Goal: Task Accomplishment & Management: Use online tool/utility

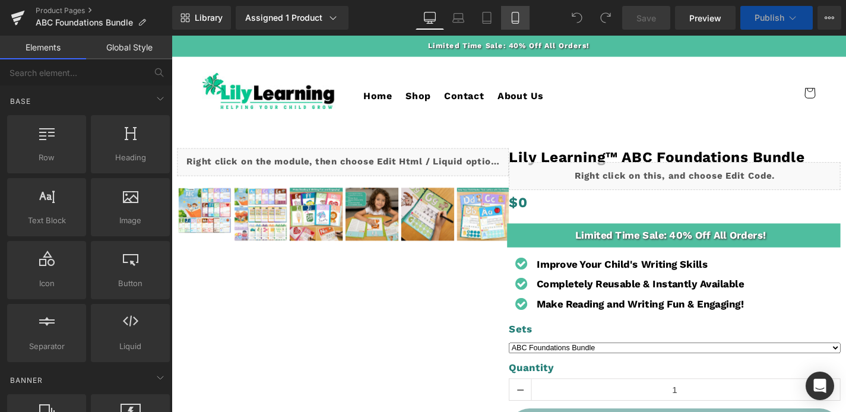
click at [512, 10] on link "Mobile" at bounding box center [515, 18] width 28 height 24
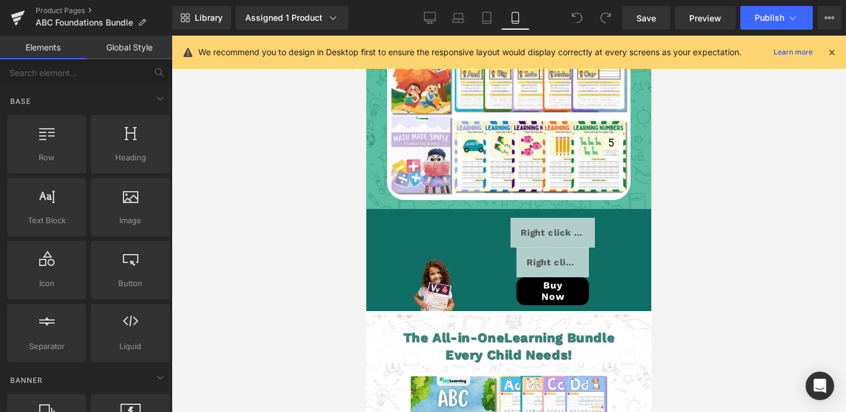
scroll to position [2949, 0]
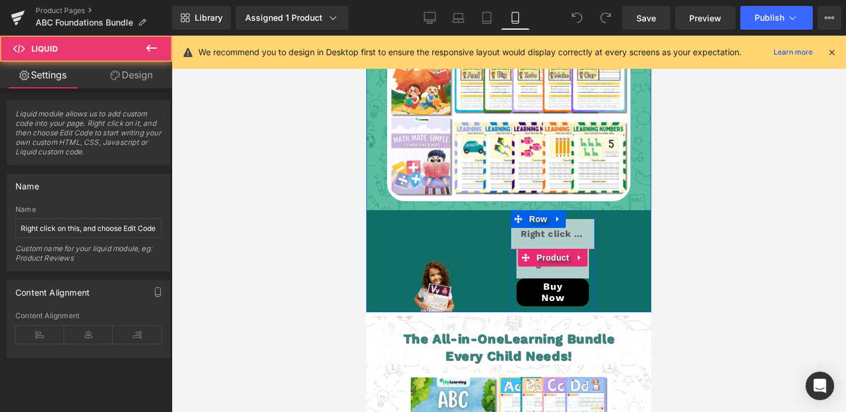
click at [555, 249] on div "Liquid $32.00 $54.00 (P) Price Buy Now (P) Cart Button Product" at bounding box center [552, 282] width 84 height 67
click at [574, 249] on link at bounding box center [579, 258] width 15 height 18
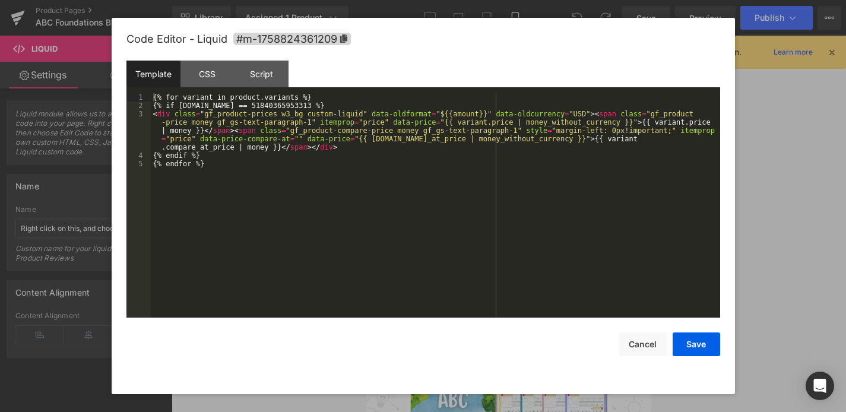
click at [570, 256] on div "Liquid" at bounding box center [552, 264] width 72 height 30
click at [637, 348] on button "Cancel" at bounding box center [642, 344] width 47 height 24
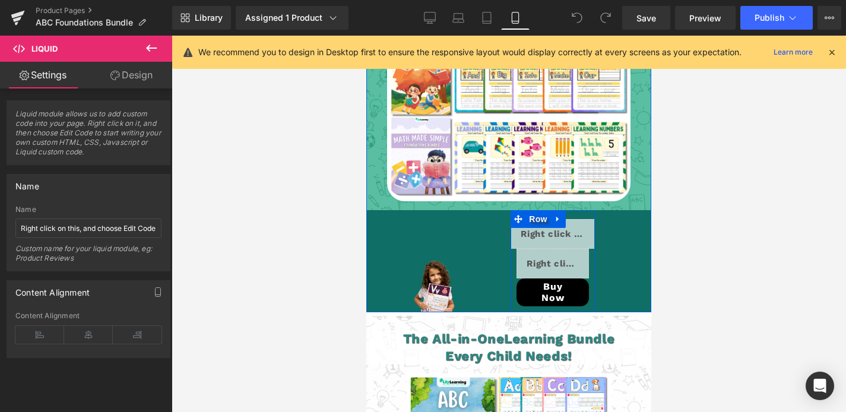
click at [572, 221] on link at bounding box center [566, 228] width 12 height 14
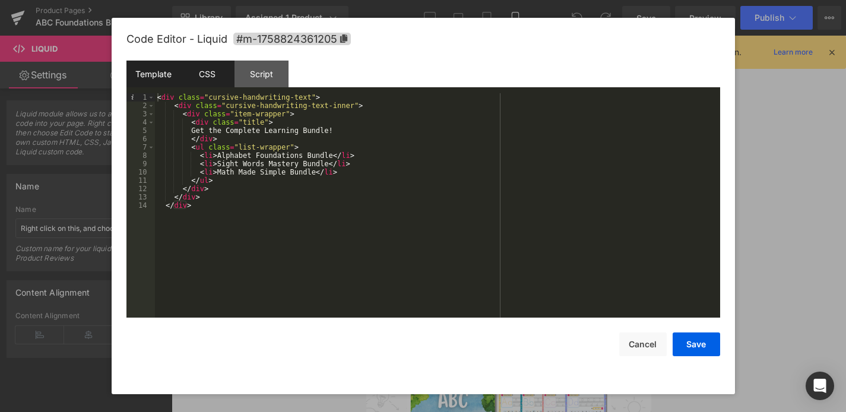
click at [214, 75] on div "CSS" at bounding box center [207, 74] width 54 height 27
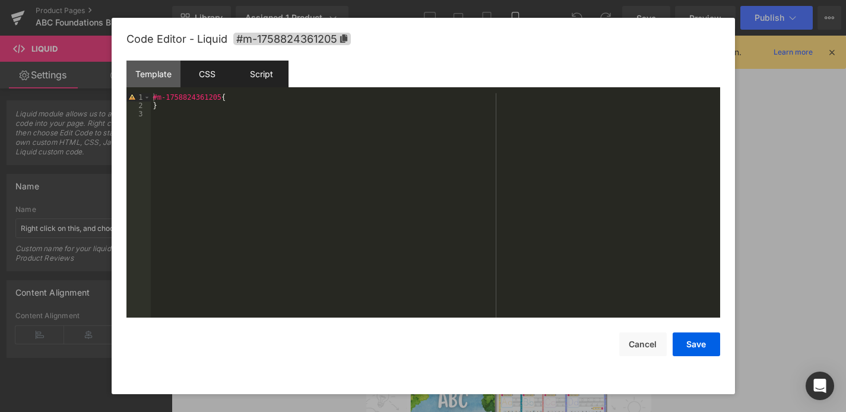
click at [246, 74] on div "Script" at bounding box center [261, 74] width 54 height 27
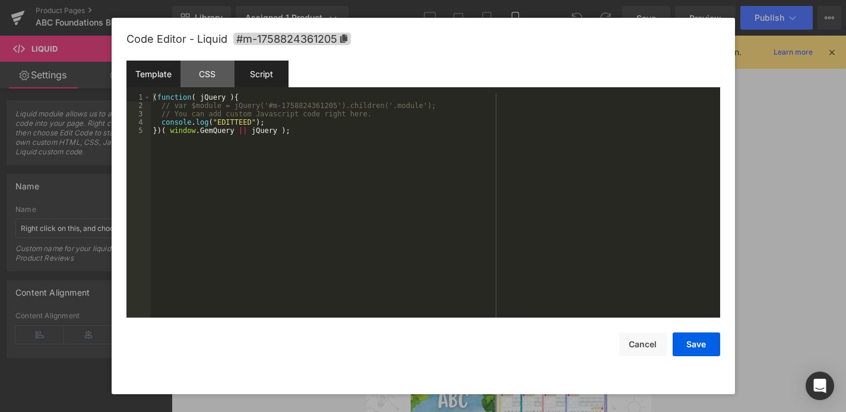
click at [156, 80] on div "Template" at bounding box center [153, 74] width 54 height 27
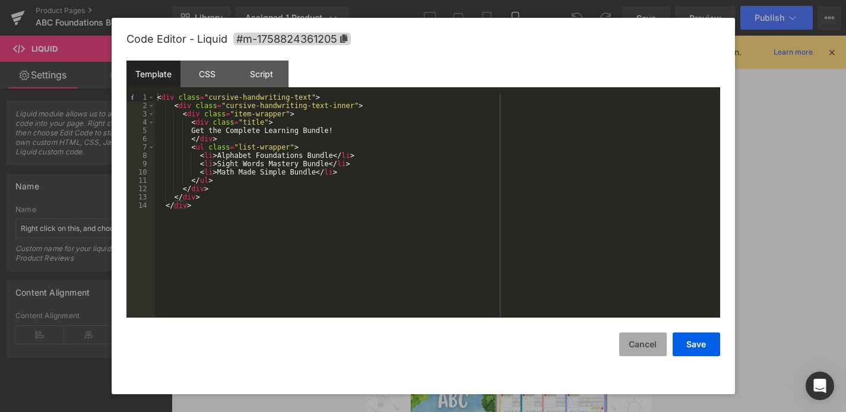
click at [638, 350] on button "Cancel" at bounding box center [642, 344] width 47 height 24
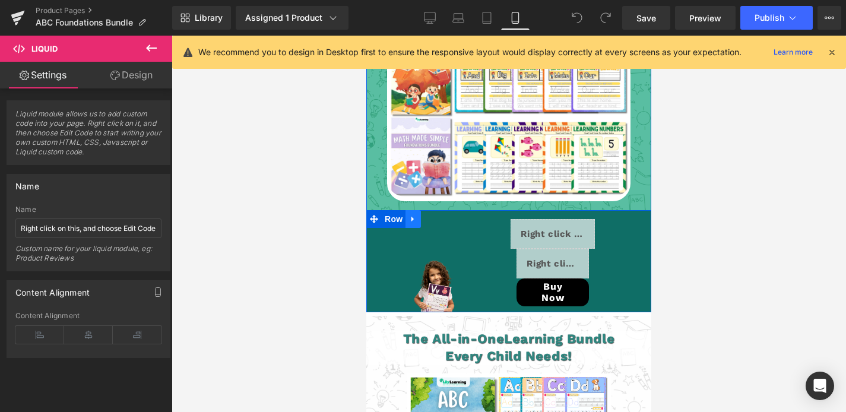
drag, startPoint x: 376, startPoint y: 202, endPoint x: 415, endPoint y: 203, distance: 39.2
click at [376, 215] on icon at bounding box center [374, 219] width 8 height 8
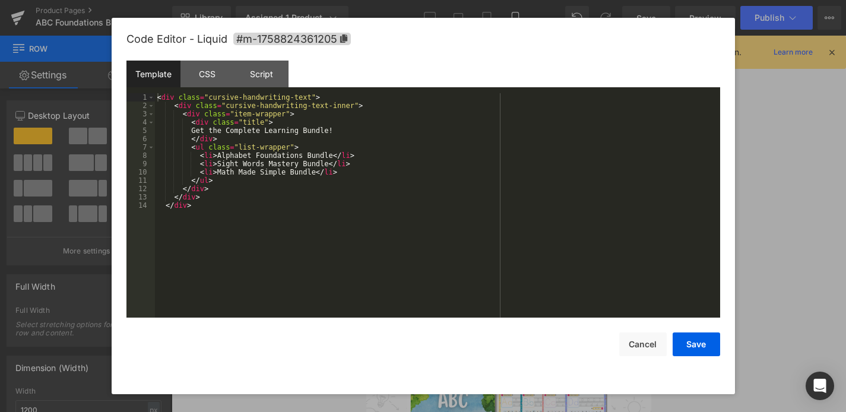
click at [566, 219] on div "Liquid" at bounding box center [552, 234] width 84 height 30
click at [642, 347] on button "Cancel" at bounding box center [642, 344] width 47 height 24
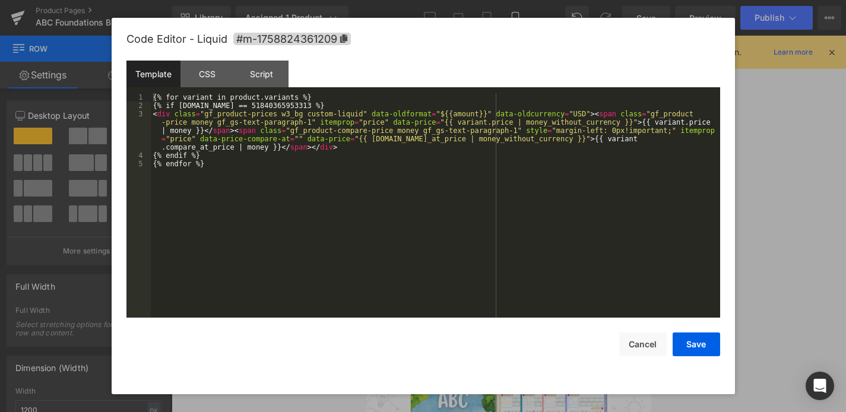
click at [571, 272] on icon at bounding box center [569, 275] width 7 height 7
click at [634, 344] on button "Cancel" at bounding box center [642, 344] width 47 height 24
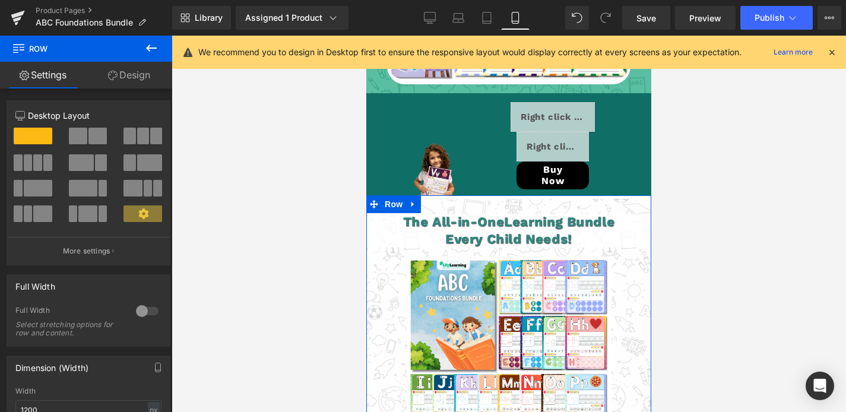
scroll to position [3067, 0]
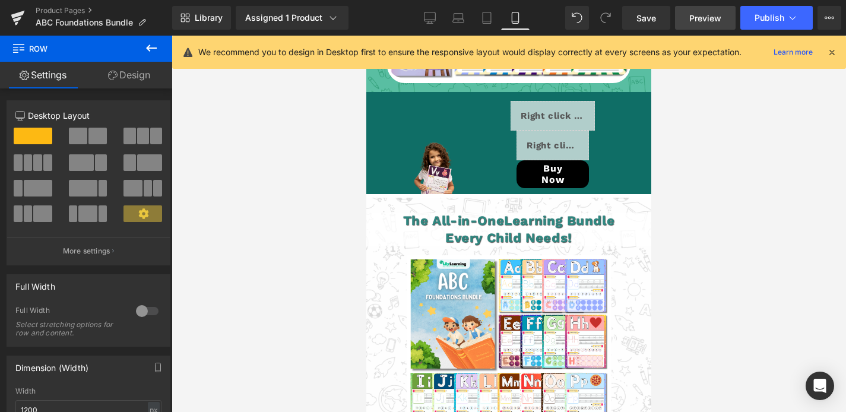
click at [698, 23] on span "Preview" at bounding box center [705, 18] width 32 height 12
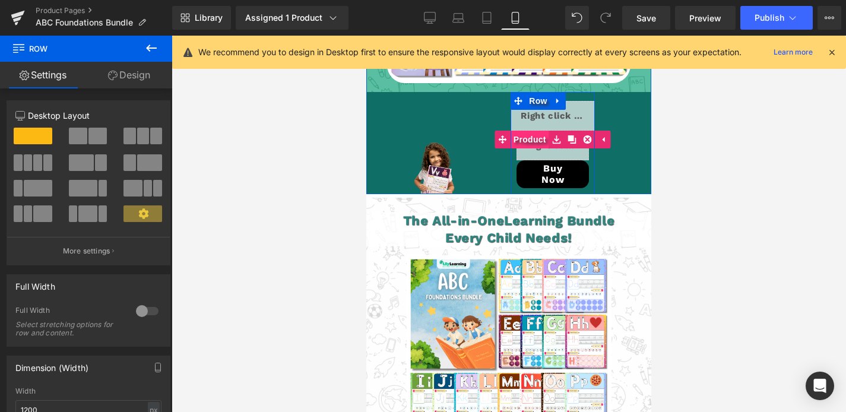
click at [538, 131] on span "Product" at bounding box center [529, 140] width 39 height 18
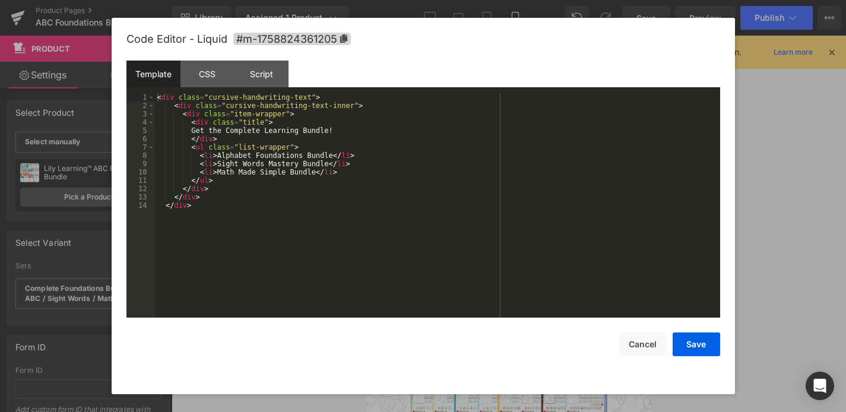
drag, startPoint x: 570, startPoint y: 96, endPoint x: 935, endPoint y: 131, distance: 367.3
click at [569, 107] on icon at bounding box center [566, 110] width 7 height 7
click at [216, 72] on div "CSS" at bounding box center [207, 74] width 54 height 27
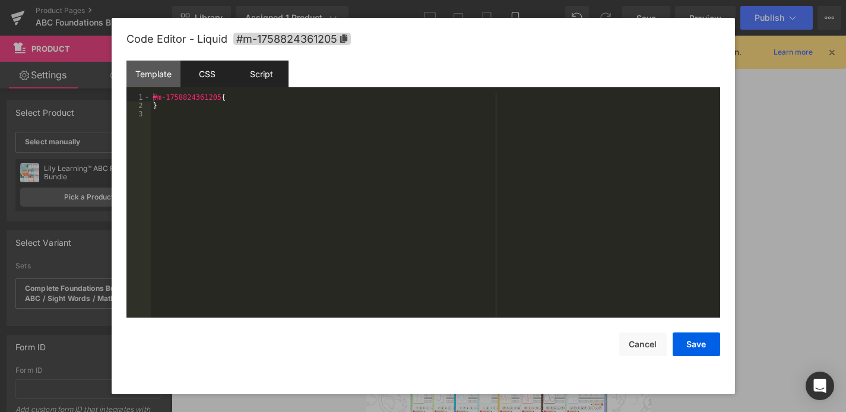
click at [259, 74] on div "Script" at bounding box center [261, 74] width 54 height 27
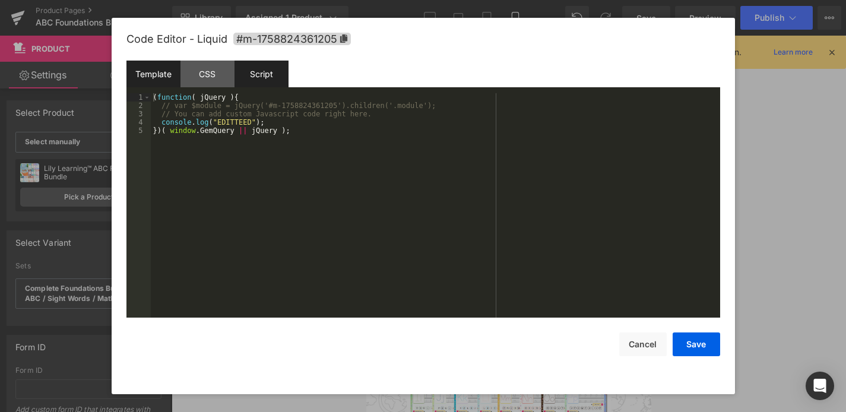
click at [161, 72] on div "Template" at bounding box center [153, 74] width 54 height 27
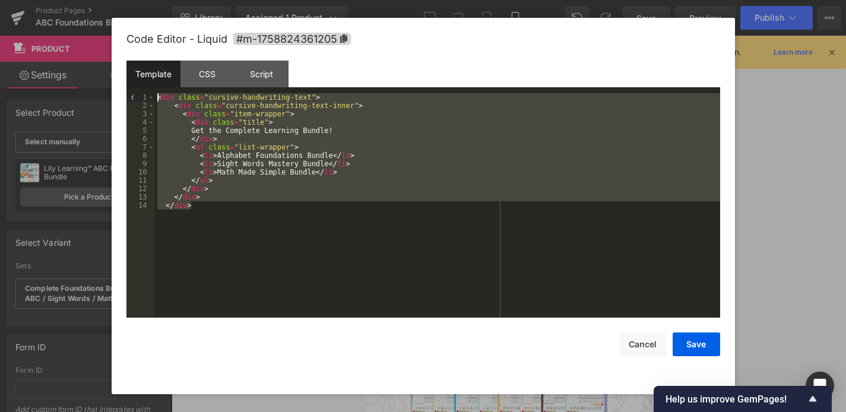
drag, startPoint x: 237, startPoint y: 213, endPoint x: 147, endPoint y: 34, distance: 200.9
click at [147, 34] on div "Code Editor - Liquid #m-1758824361205 Template CSS Script Data 1 2 3 4 5 6 7 8 …" at bounding box center [423, 206] width 594 height 376
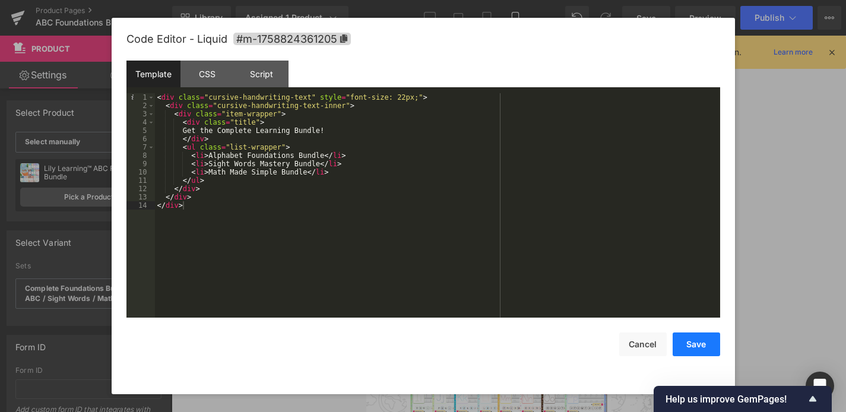
click at [697, 344] on button "Save" at bounding box center [695, 344] width 47 height 24
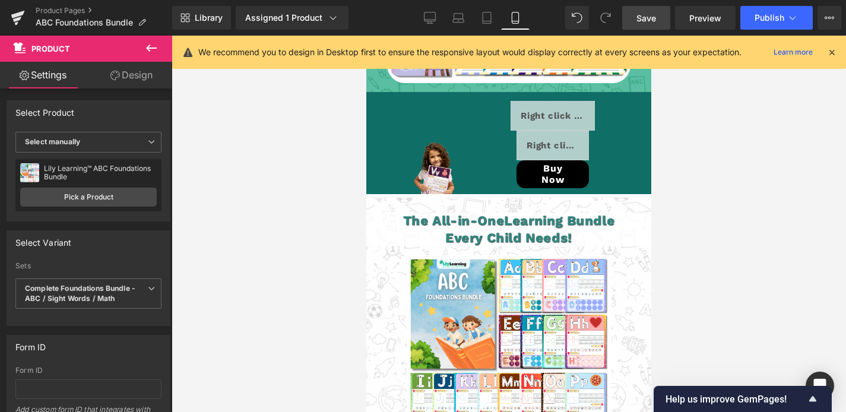
click at [651, 12] on span "Save" at bounding box center [646, 18] width 20 height 12
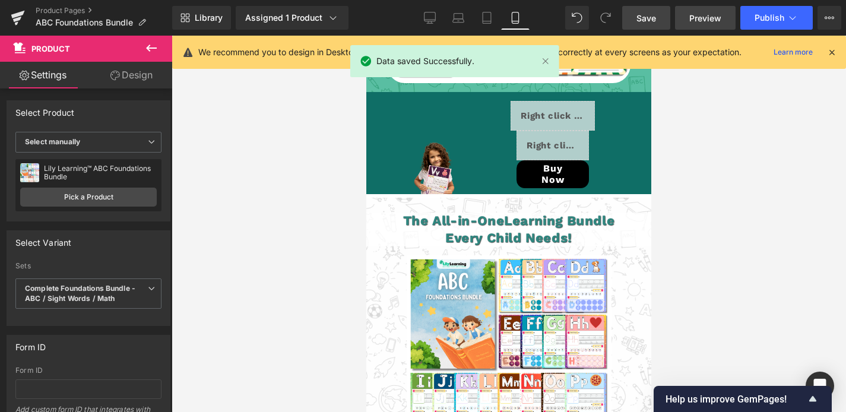
click at [691, 18] on span "Preview" at bounding box center [705, 18] width 32 height 12
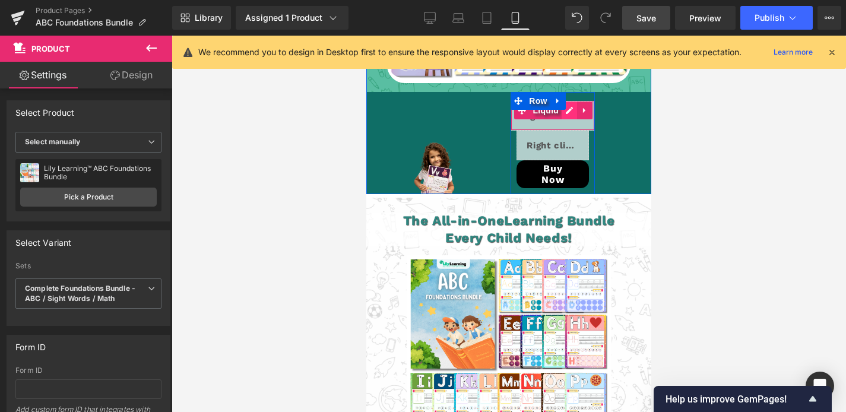
click at [567, 101] on div "Liquid" at bounding box center [552, 116] width 84 height 30
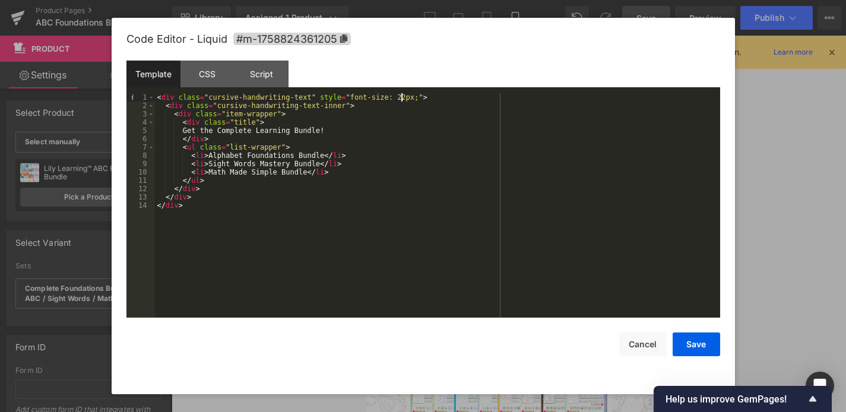
click at [401, 96] on div "< div class = "cursive-handwriting-text" style = "font-size: 22px;" > < div cla…" at bounding box center [437, 213] width 565 height 241
click at [708, 348] on button "Save" at bounding box center [695, 344] width 47 height 24
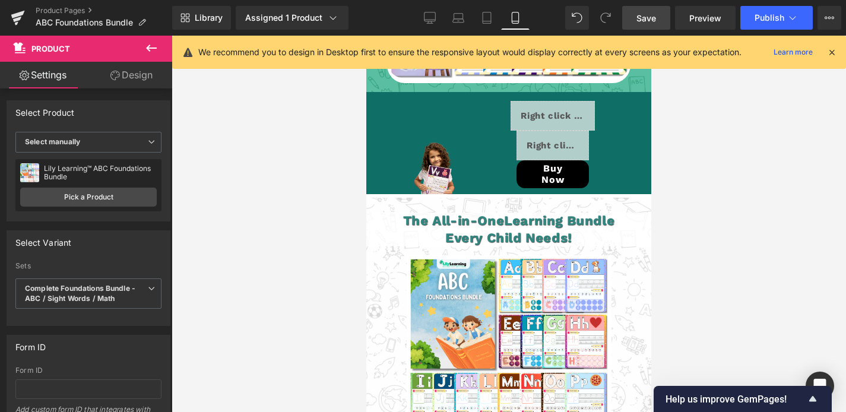
click at [657, 22] on link "Save" at bounding box center [646, 18] width 48 height 24
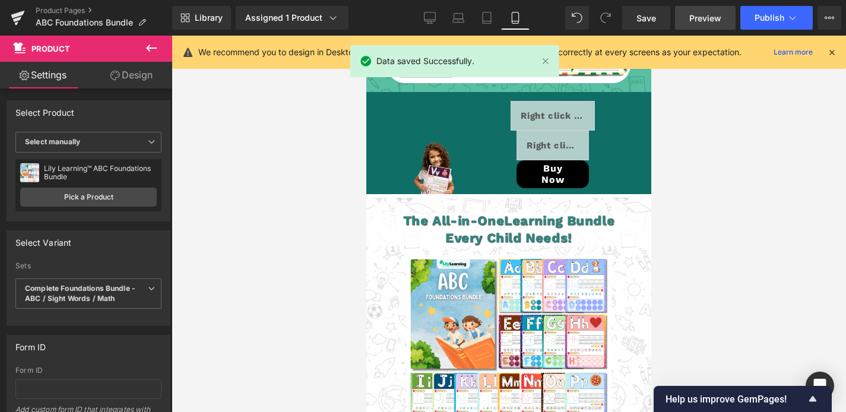
click at [713, 22] on span "Preview" at bounding box center [705, 18] width 32 height 12
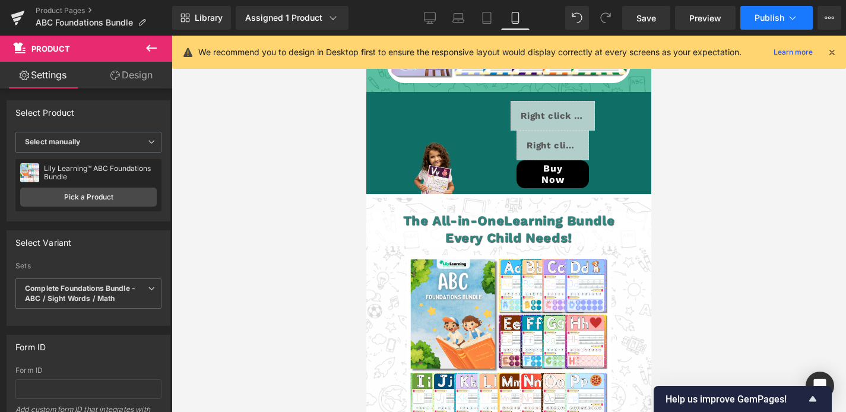
click at [747, 20] on button "Publish" at bounding box center [776, 18] width 72 height 24
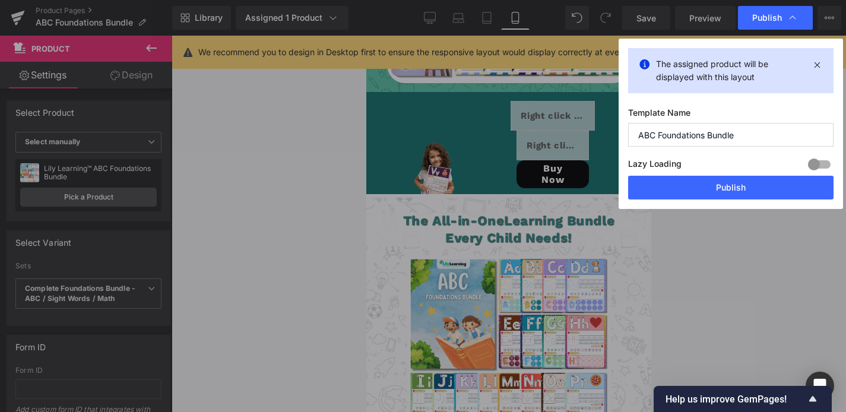
click at [757, 182] on button "Publish" at bounding box center [730, 188] width 205 height 24
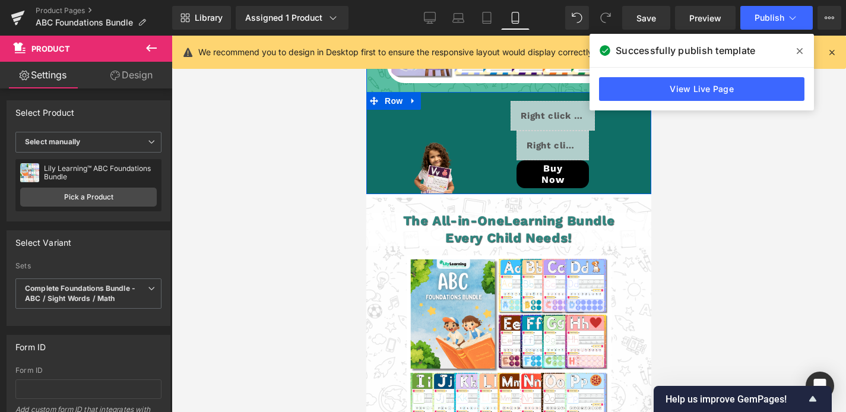
scroll to position [2982, 0]
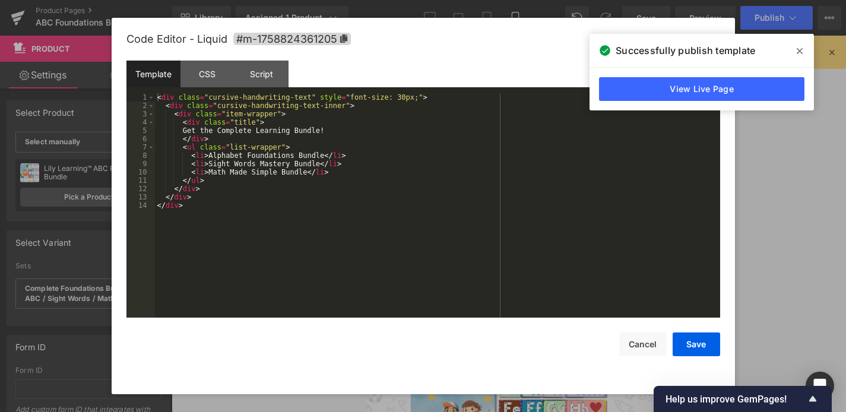
click at [569, 192] on icon at bounding box center [569, 195] width 7 height 7
click at [207, 73] on div "CSS" at bounding box center [207, 74] width 54 height 27
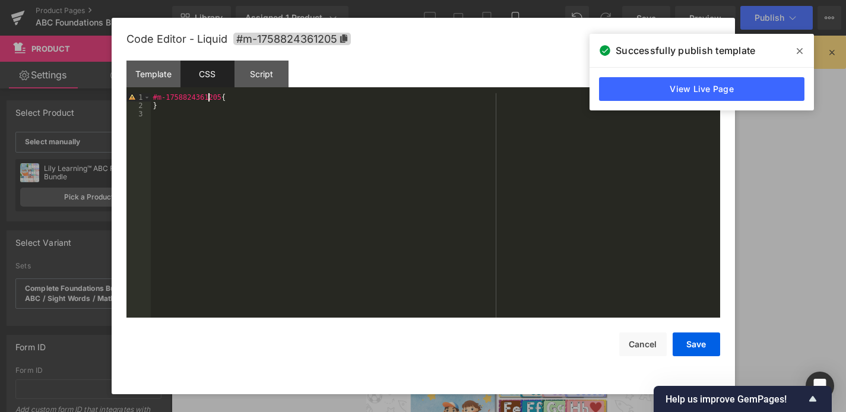
click at [207, 100] on div "#m-1758824361205 { }" at bounding box center [435, 213] width 569 height 241
click at [271, 77] on div "Script" at bounding box center [261, 74] width 54 height 27
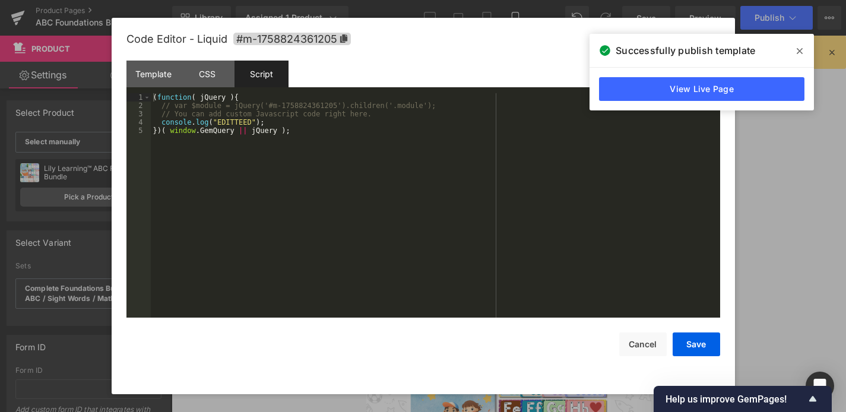
drag, startPoint x: 227, startPoint y: 61, endPoint x: 261, endPoint y: 58, distance: 34.6
click at [227, 61] on div "CSS" at bounding box center [207, 74] width 54 height 27
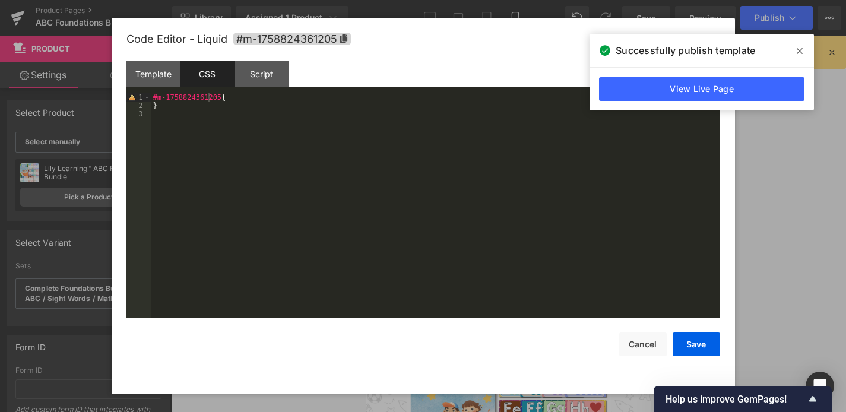
click at [798, 49] on icon at bounding box center [800, 51] width 6 height 6
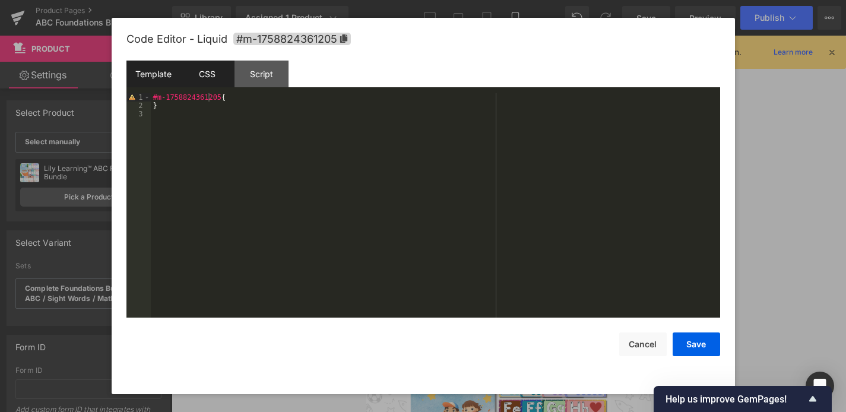
click at [175, 74] on div "Template" at bounding box center [153, 74] width 54 height 27
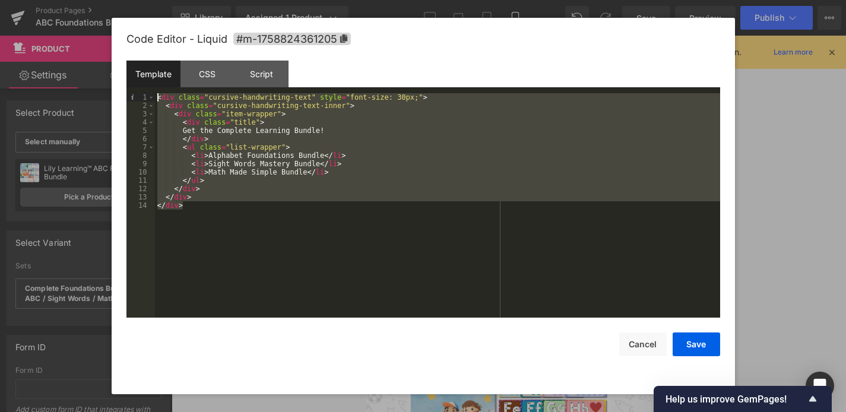
drag, startPoint x: 208, startPoint y: 214, endPoint x: 115, endPoint y: 85, distance: 159.3
click at [115, 85] on div "Code Editor - Liquid #m-1758824361205 Template CSS Script Data 1 2 3 4 5 6 7 8 …" at bounding box center [423, 206] width 623 height 376
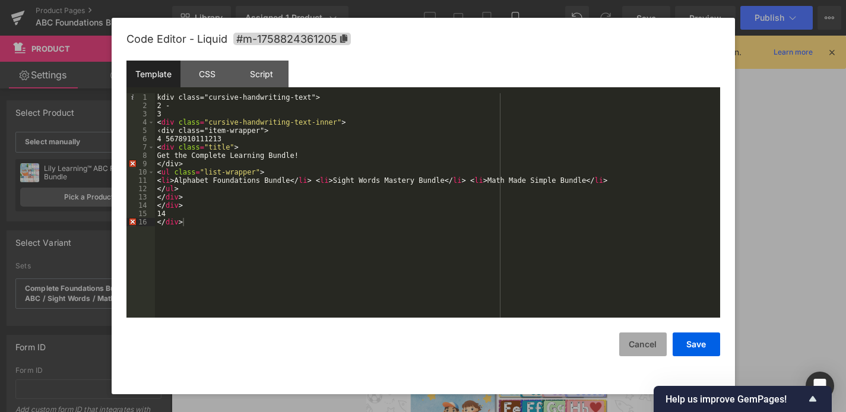
click at [648, 347] on button "Cancel" at bounding box center [642, 344] width 47 height 24
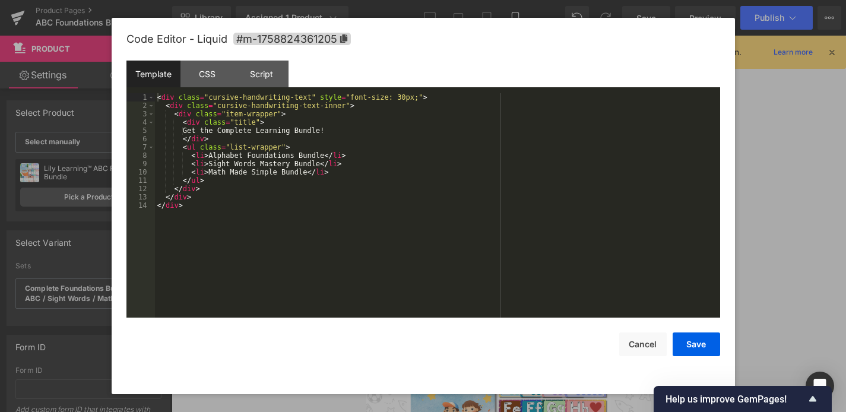
click at [568, 186] on div "Liquid" at bounding box center [552, 201] width 84 height 30
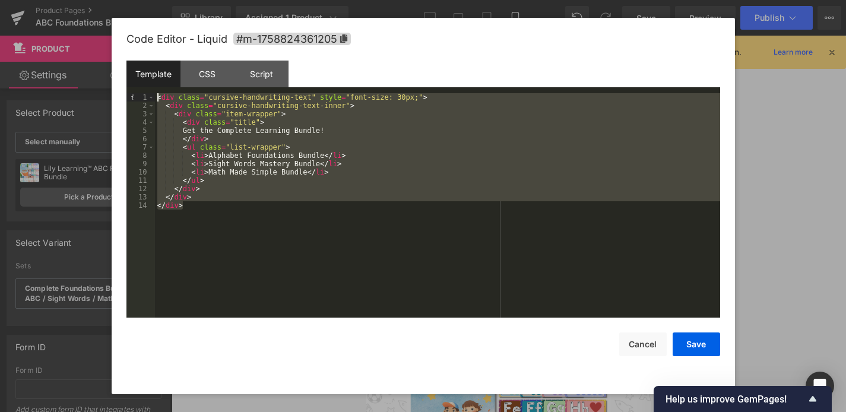
drag, startPoint x: 227, startPoint y: 212, endPoint x: 142, endPoint y: 24, distance: 206.7
click at [143, 23] on div "Code Editor - Liquid #m-1758824361205 Template CSS Script Data 1 2 3 4 5 6 7 8 …" at bounding box center [423, 206] width 594 height 376
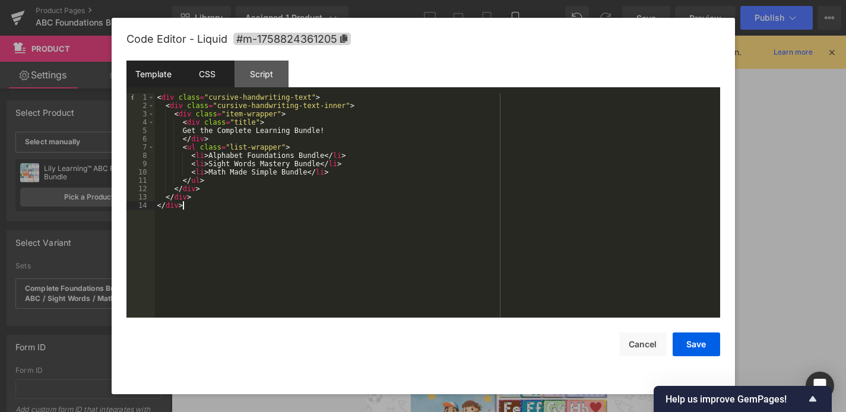
click at [220, 77] on div "CSS" at bounding box center [207, 74] width 54 height 27
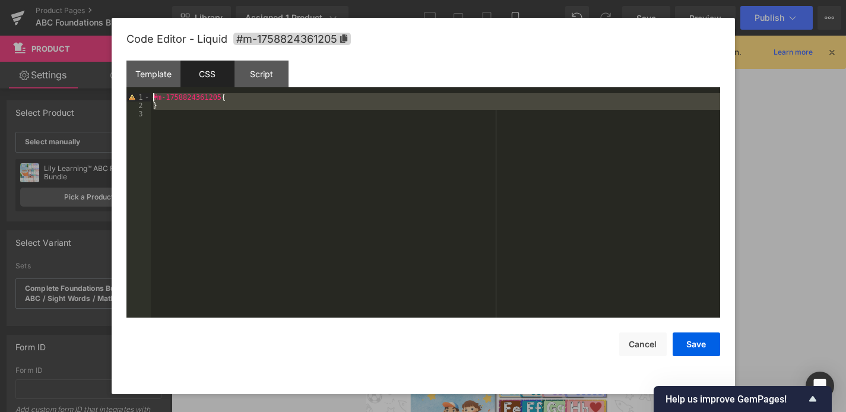
drag, startPoint x: 163, startPoint y: 75, endPoint x: 137, endPoint y: 45, distance: 40.0
click at [136, 45] on div "Code Editor - Liquid #m-1758824361205 Template CSS Script Data 1 2 3 4 5 6 7 8 …" at bounding box center [423, 206] width 594 height 376
click at [198, 153] on div "#m-1758824361205 { }" at bounding box center [435, 213] width 569 height 241
drag, startPoint x: 171, startPoint y: 113, endPoint x: 125, endPoint y: 43, distance: 84.1
click at [126, 42] on div "Code Editor - Liquid #m-1758824361205 Template CSS Script Data 1 2 3 4 5 6 7 8 …" at bounding box center [423, 206] width 594 height 376
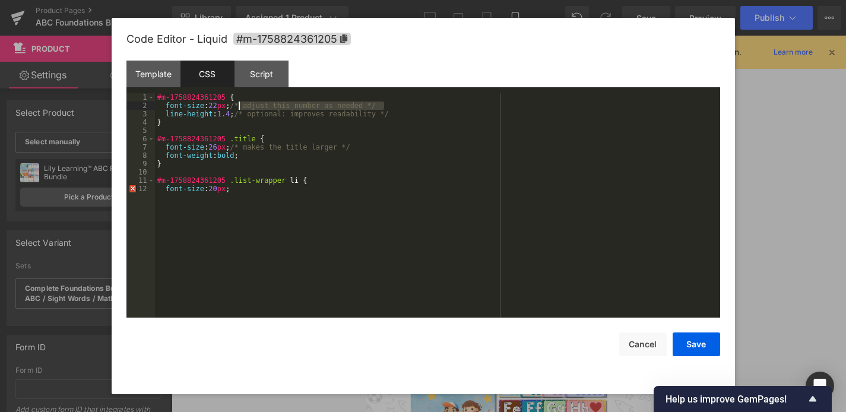
drag, startPoint x: 401, startPoint y: 104, endPoint x: 309, endPoint y: 131, distance: 95.1
click at [240, 108] on div "#m-1758824361205 { font-size : 22 px ; /* adjust this number as needed */ line-…" at bounding box center [437, 213] width 565 height 241
drag, startPoint x: 402, startPoint y: 112, endPoint x: 242, endPoint y: 115, distance: 160.3
click at [242, 115] on div "#m-1758824361205 { font-size : 22 px ; line-height : 1.4 ; /* optional: improve…" at bounding box center [437, 213] width 565 height 241
drag, startPoint x: 353, startPoint y: 145, endPoint x: 265, endPoint y: 153, distance: 88.2
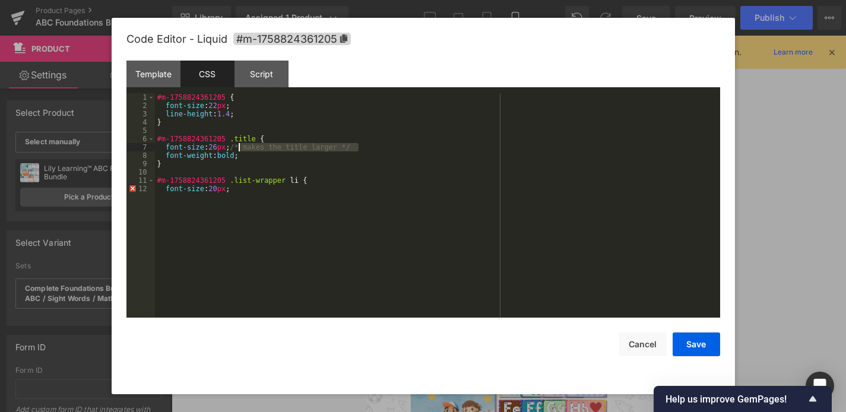
click at [239, 147] on div "#m-1758824361205 { font-size : 22 px ; line-height : 1.4 ; } #m-1758824361205 .…" at bounding box center [437, 213] width 565 height 241
drag, startPoint x: 220, startPoint y: 187, endPoint x: 212, endPoint y: 189, distance: 7.9
click at [212, 189] on div "#m-1758824361205 { font-size : 22 px ; line-height : 1.4 ; } #m-1758824361205 .…" at bounding box center [437, 213] width 565 height 241
drag, startPoint x: 218, startPoint y: 150, endPoint x: 307, endPoint y: 217, distance: 111.9
click at [218, 150] on div "#m-1758824361205 { font-size : 22 px ; line-height : 1.4 ; } #m-1758824361205 .…" at bounding box center [437, 213] width 565 height 241
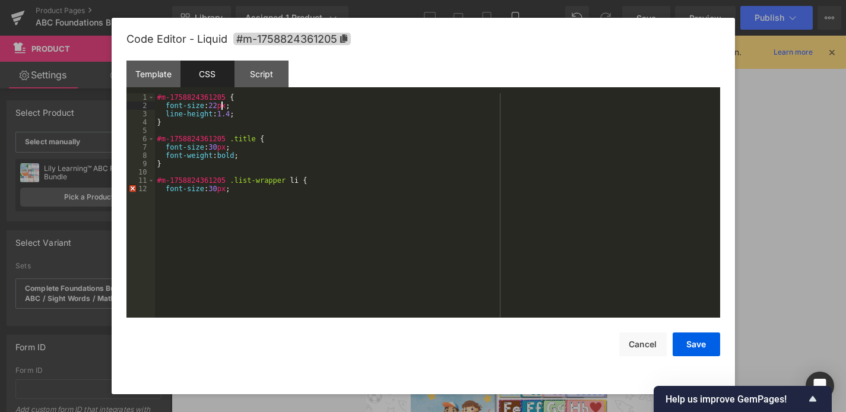
click at [221, 106] on div "#m-1758824361205 { font-size : 22 px ; line-height : 1.4 ; } #m-1758824361205 .…" at bounding box center [437, 213] width 565 height 241
click at [691, 343] on button "Save" at bounding box center [695, 344] width 47 height 24
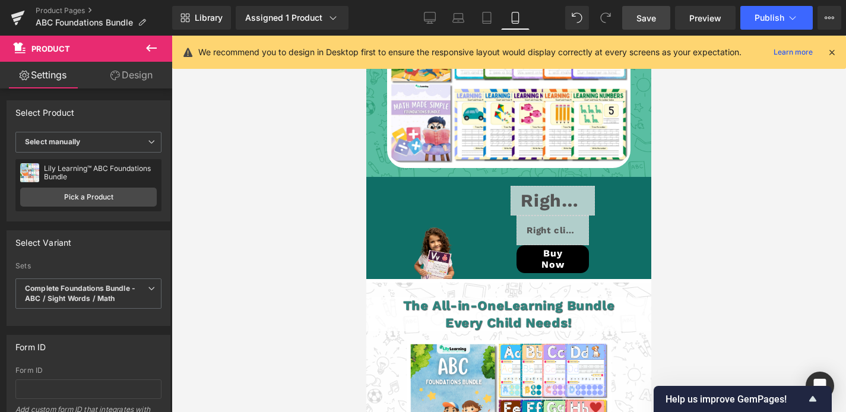
click at [642, 14] on span "Save" at bounding box center [646, 18] width 20 height 12
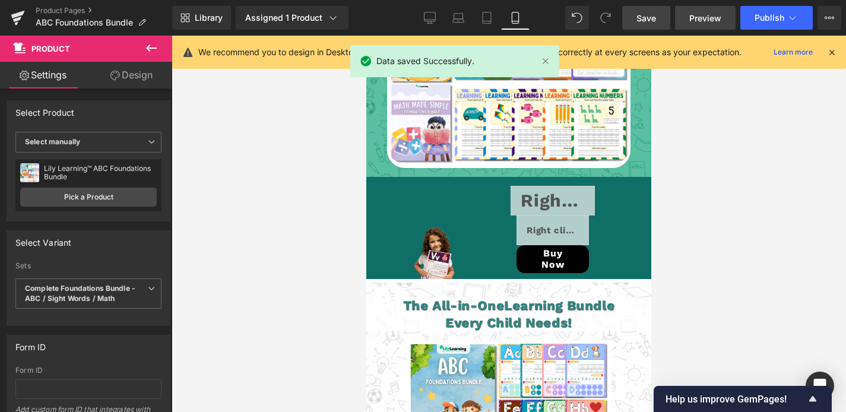
click at [689, 17] on link "Preview" at bounding box center [705, 18] width 61 height 24
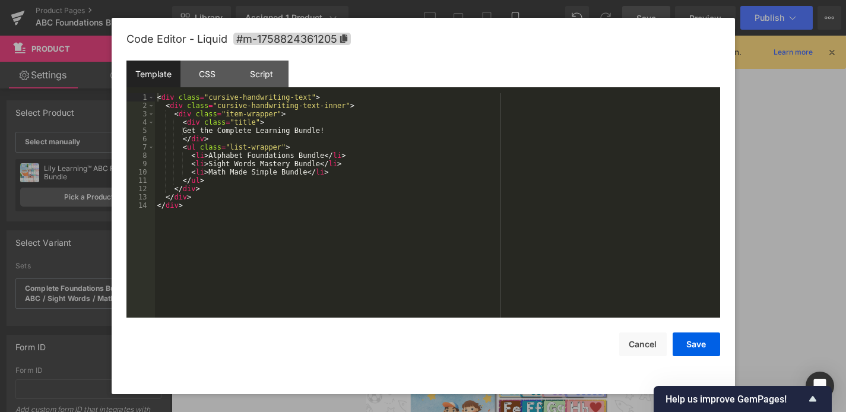
click at [566, 186] on div "Liquid" at bounding box center [552, 201] width 84 height 30
click at [210, 68] on div "CSS" at bounding box center [207, 74] width 54 height 27
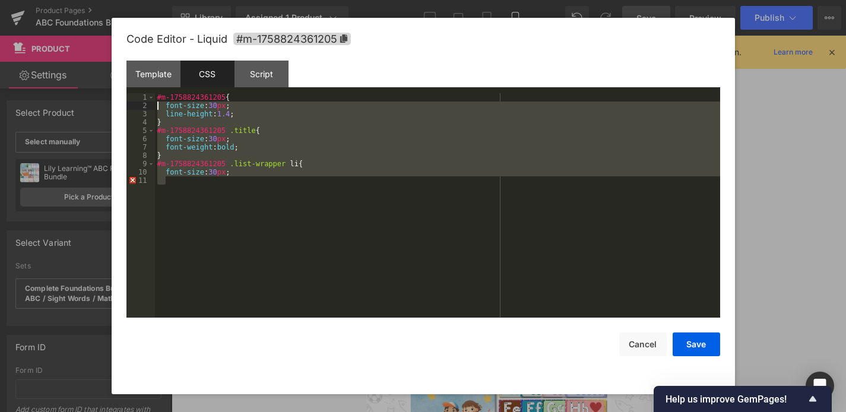
drag, startPoint x: 212, startPoint y: 154, endPoint x: 143, endPoint y: 104, distance: 85.0
click at [143, 104] on pre "1 2 3 4 5 6 7 8 9 10 11 #m-1758824361205 { font-size : 30 px ; line-height : 1.…" at bounding box center [423, 205] width 594 height 224
click at [259, 166] on div "#m-1758824361205 { font-size : 30 px ; line-height : 1.4 ; } #m-1758824361205 .…" at bounding box center [437, 213] width 565 height 241
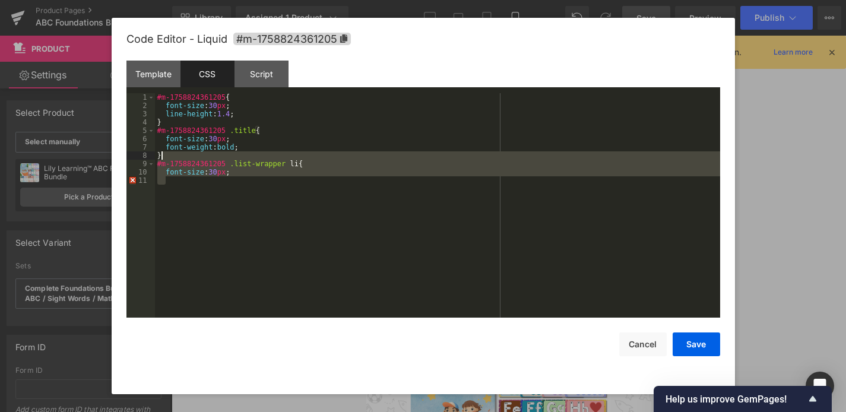
drag, startPoint x: 236, startPoint y: 177, endPoint x: 200, endPoint y: 153, distance: 43.1
click at [200, 153] on div "#m-1758824361205 { font-size : 30 px ; line-height : 1.4 ; } #m-1758824361205 .…" at bounding box center [437, 213] width 565 height 241
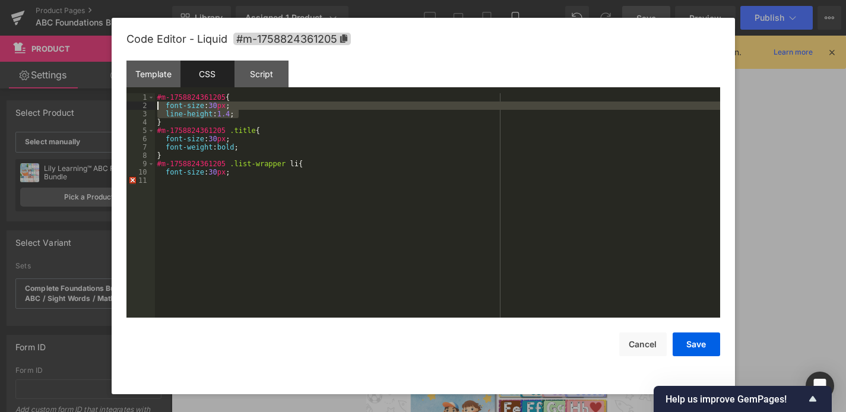
drag, startPoint x: 233, startPoint y: 115, endPoint x: 156, endPoint y: 107, distance: 77.5
click at [156, 107] on div "#m-1758824361205 { font-size : 30 px ; line-height : 1.4 ; } #m-1758824361205 .…" at bounding box center [437, 213] width 565 height 241
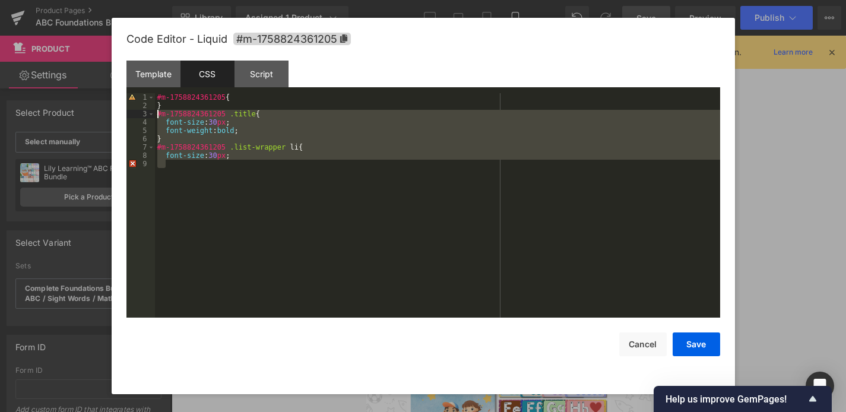
drag, startPoint x: 252, startPoint y: 178, endPoint x: 145, endPoint y: 114, distance: 125.1
click at [145, 114] on pre "1 2 3 4 5 6 7 8 9 #m-1758824361205 { } #m-1758824361205 .title { font-size : 30…" at bounding box center [423, 205] width 594 height 224
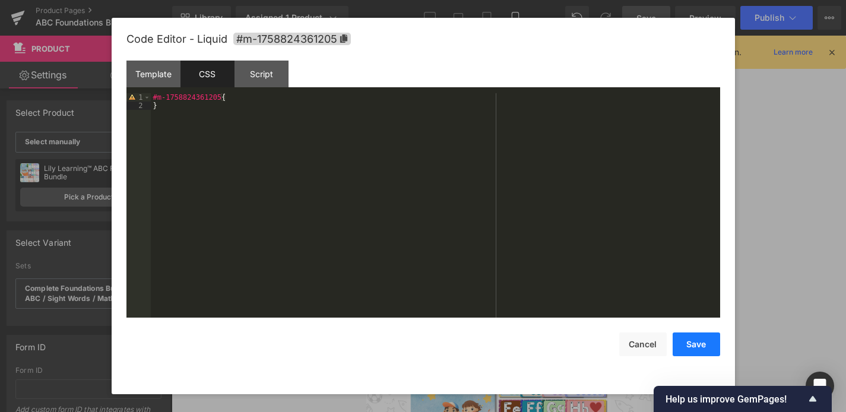
click at [693, 344] on button "Save" at bounding box center [695, 344] width 47 height 24
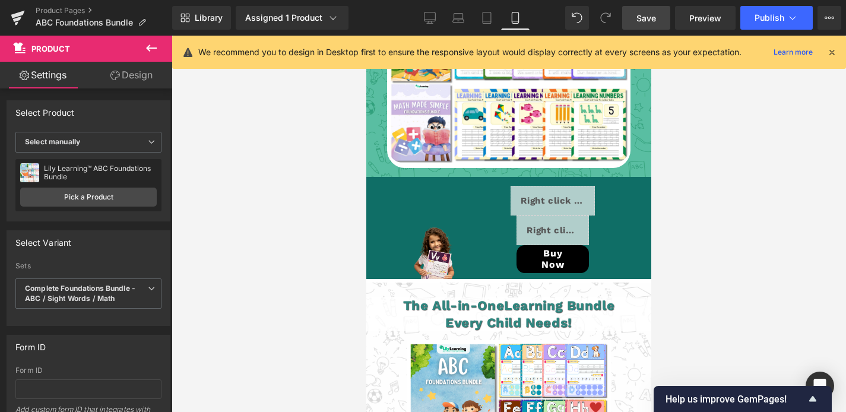
click at [653, 17] on span "Save" at bounding box center [646, 18] width 20 height 12
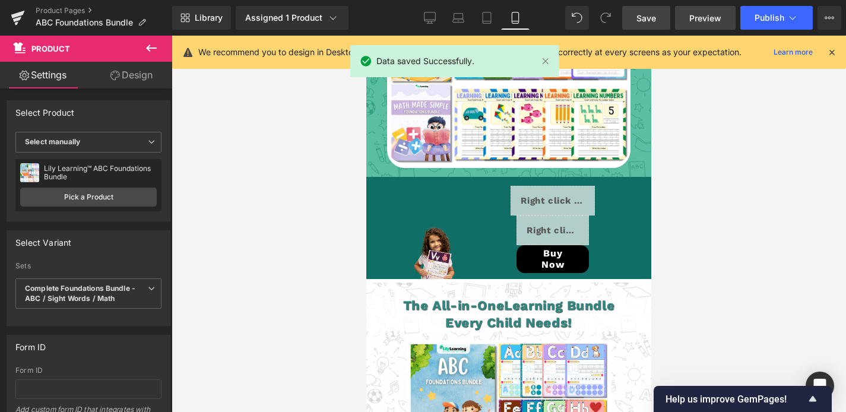
click at [695, 17] on span "Preview" at bounding box center [705, 18] width 32 height 12
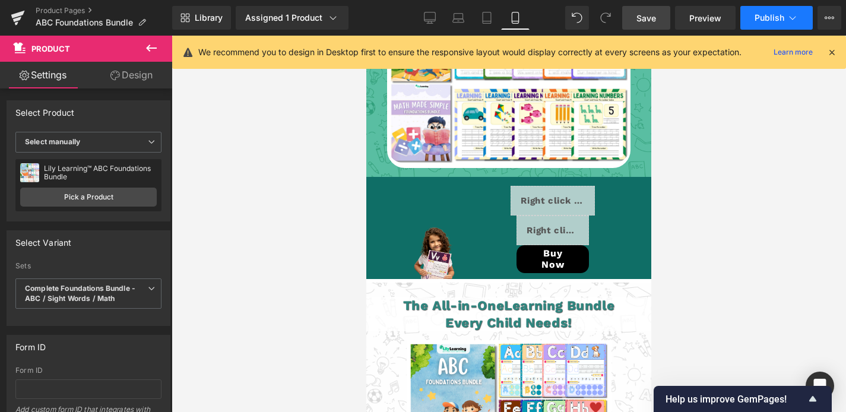
click at [741, 24] on button "Publish" at bounding box center [776, 18] width 72 height 24
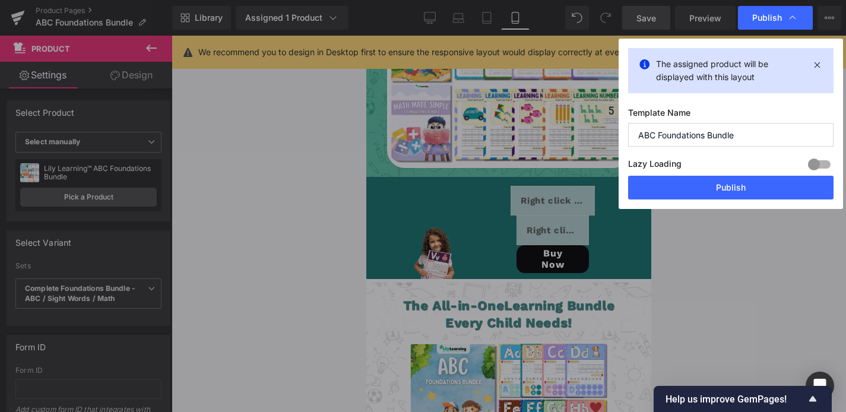
click at [718, 182] on button "Publish" at bounding box center [730, 188] width 205 height 24
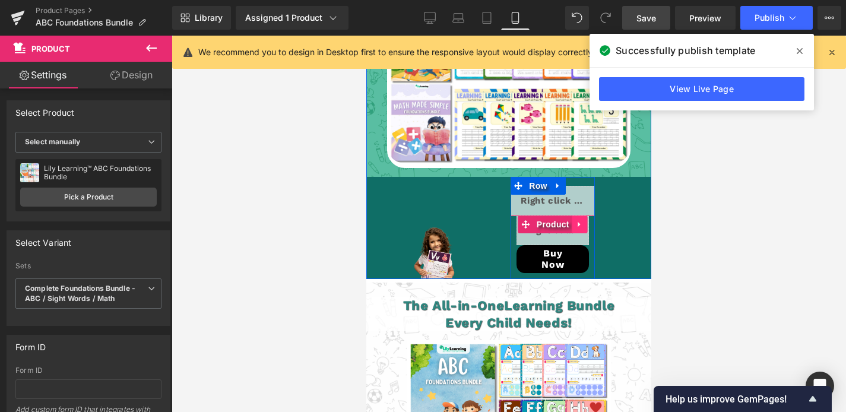
click at [579, 221] on icon at bounding box center [579, 223] width 2 height 5
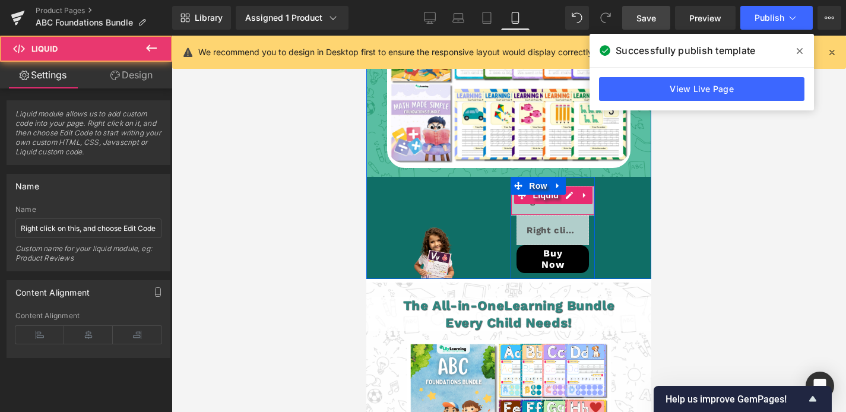
click at [559, 187] on div "Liquid" at bounding box center [552, 201] width 84 height 30
click at [565, 186] on div "Liquid" at bounding box center [552, 201] width 84 height 30
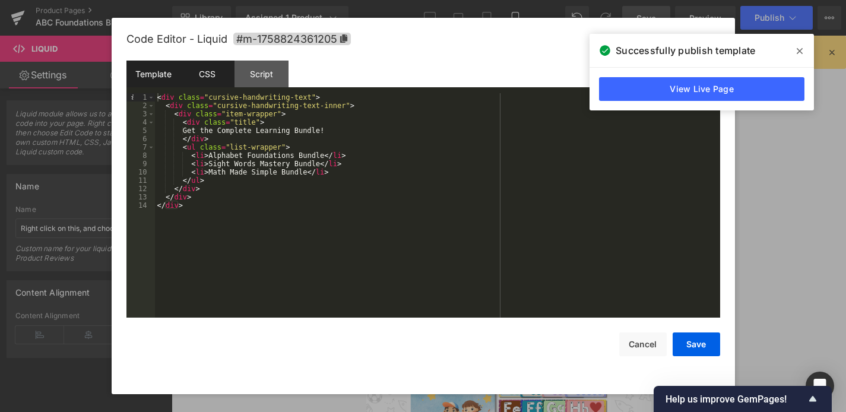
click at [220, 73] on div "CSS" at bounding box center [207, 74] width 54 height 27
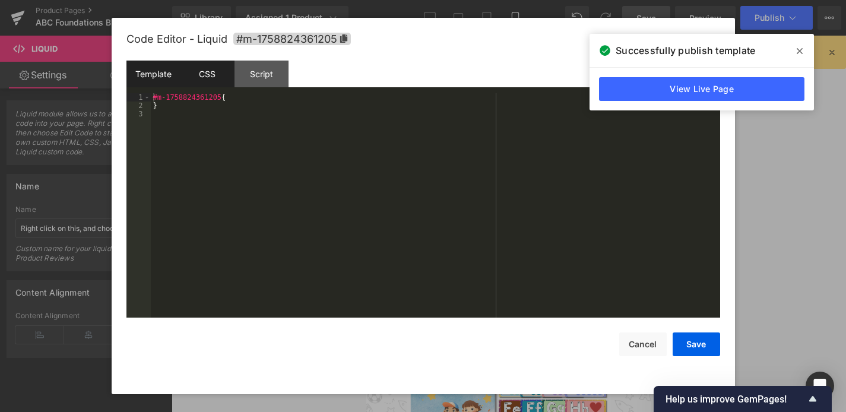
click at [128, 73] on div "Template" at bounding box center [153, 74] width 54 height 27
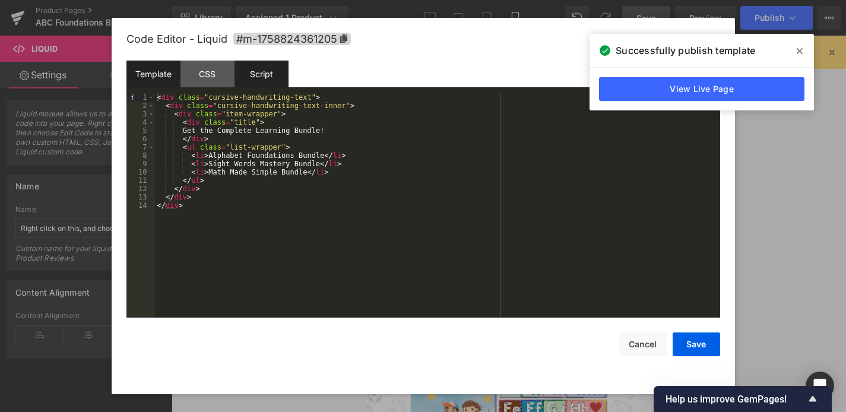
click at [250, 76] on div "Script" at bounding box center [261, 74] width 54 height 27
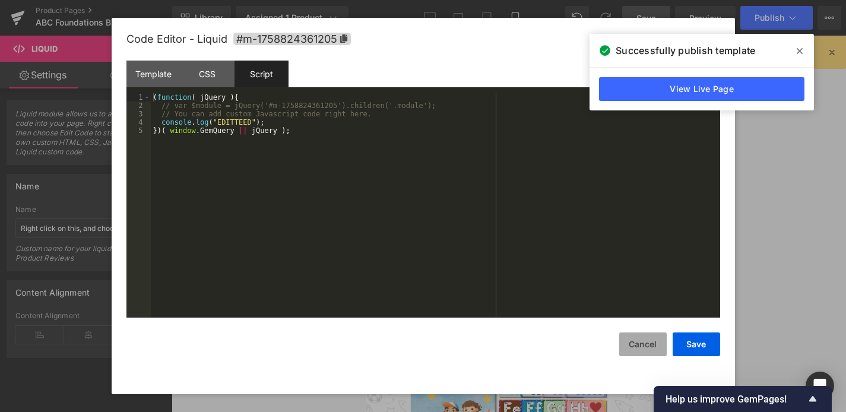
click at [648, 348] on button "Cancel" at bounding box center [642, 344] width 47 height 24
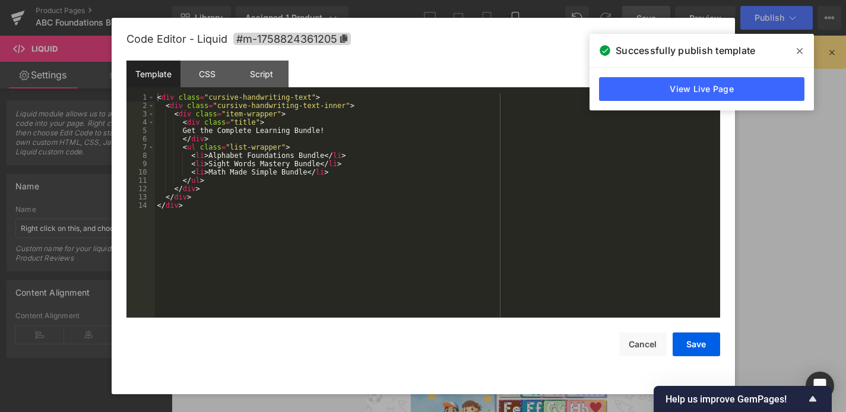
click at [566, 186] on div "Liquid" at bounding box center [552, 201] width 84 height 30
click at [280, 132] on div "< div class = "cursive-handwriting-text" > < div class = "cursive-handwriting-t…" at bounding box center [437, 213] width 565 height 241
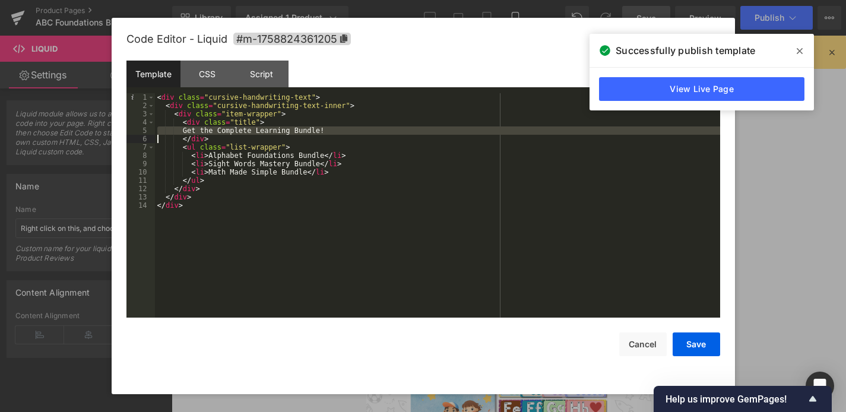
click at [259, 134] on div "< div class = "cursive-handwriting-text" > < div class = "cursive-handwriting-t…" at bounding box center [437, 213] width 565 height 241
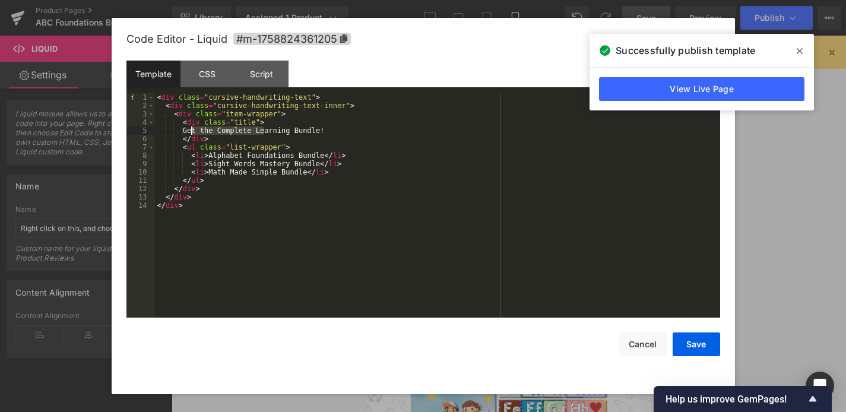
drag, startPoint x: 247, startPoint y: 132, endPoint x: 195, endPoint y: 132, distance: 52.2
click at [189, 133] on div "< div class = "cursive-handwriting-text" > < div class = "cursive-handwriting-t…" at bounding box center [437, 213] width 565 height 241
click at [702, 347] on button "Save" at bounding box center [695, 344] width 47 height 24
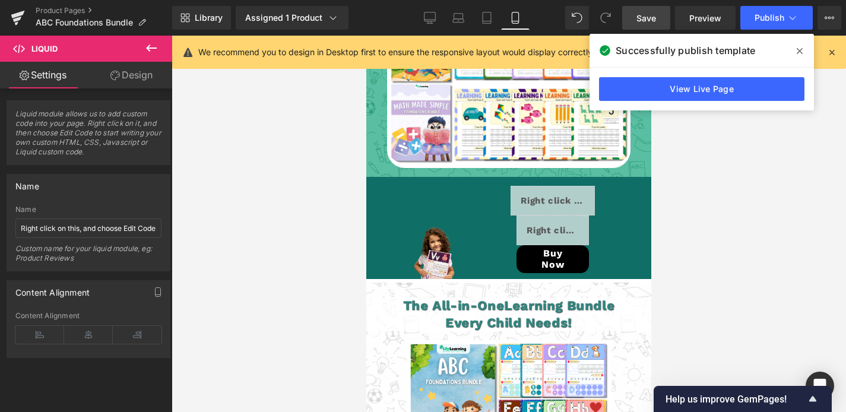
click at [637, 14] on link "Save" at bounding box center [646, 18] width 48 height 24
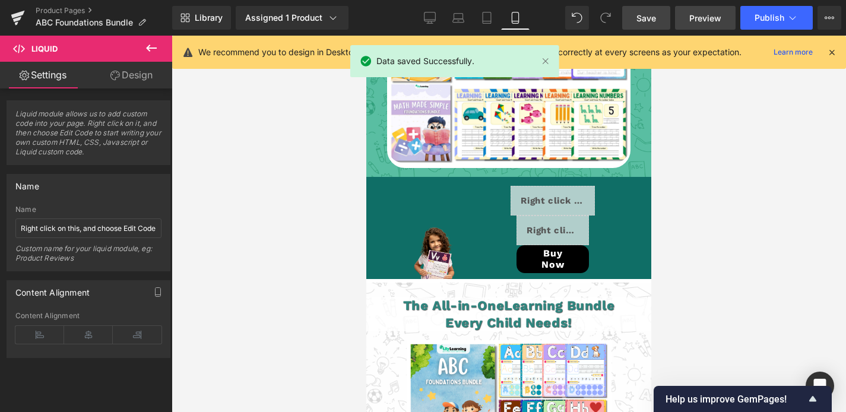
click at [707, 14] on span "Preview" at bounding box center [705, 18] width 32 height 12
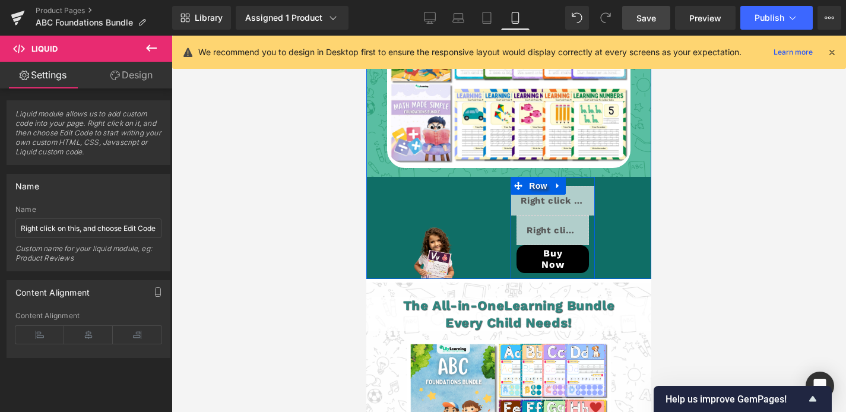
click at [569, 186] on div "Liquid" at bounding box center [552, 201] width 84 height 30
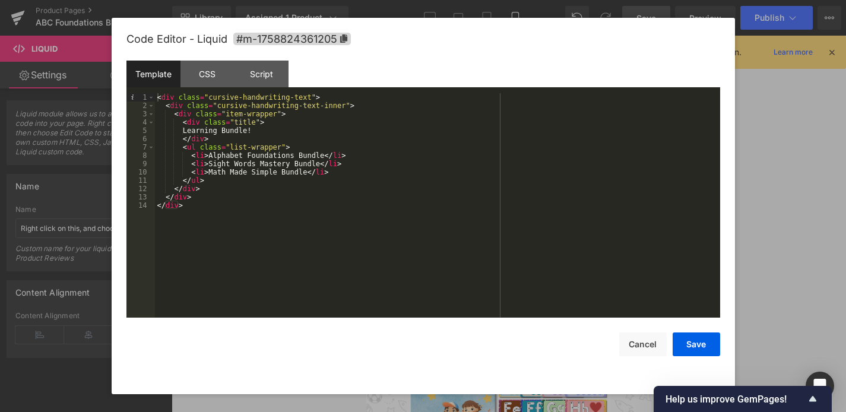
click at [246, 130] on div "< div class = "cursive-handwriting-text" > < div class = "cursive-handwriting-t…" at bounding box center [437, 213] width 565 height 241
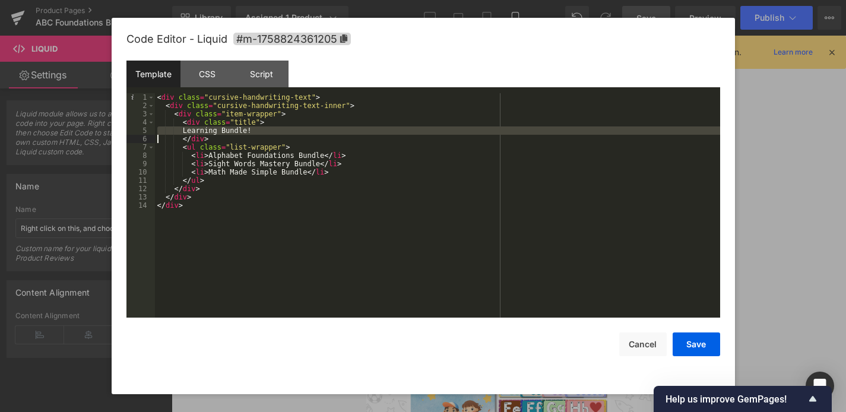
click at [246, 131] on div "< div class = "cursive-handwriting-text" > < div class = "cursive-handwriting-t…" at bounding box center [437, 213] width 565 height 241
click at [269, 134] on div "< div class = "cursive-handwriting-text" > < div class = "cursive-handwriting-t…" at bounding box center [437, 213] width 565 height 241
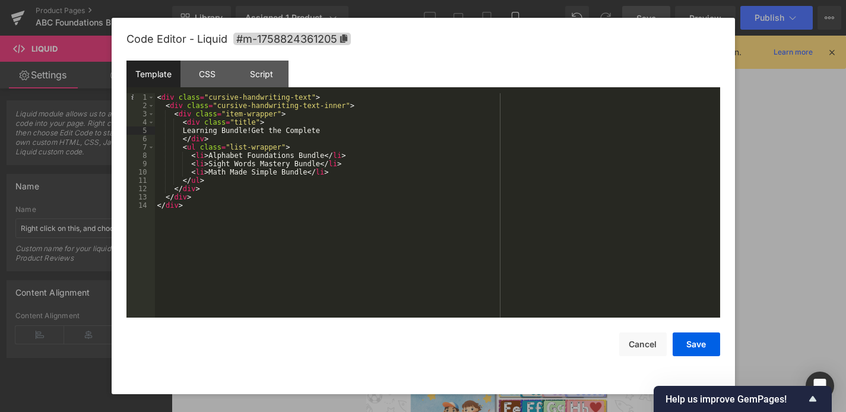
click at [253, 129] on div "< div class = "cursive-handwriting-text" > < div class = "cursive-handwriting-t…" at bounding box center [437, 213] width 565 height 241
click at [699, 347] on button "Save" at bounding box center [695, 344] width 47 height 24
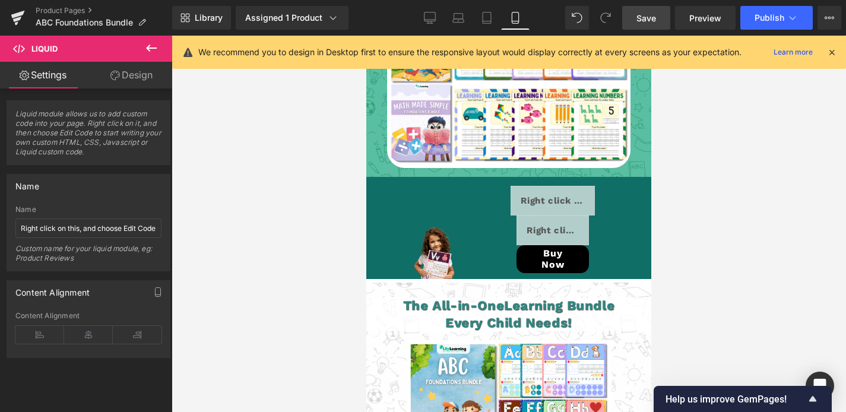
click at [649, 16] on span "Save" at bounding box center [646, 18] width 20 height 12
